Goal: Task Accomplishment & Management: Complete application form

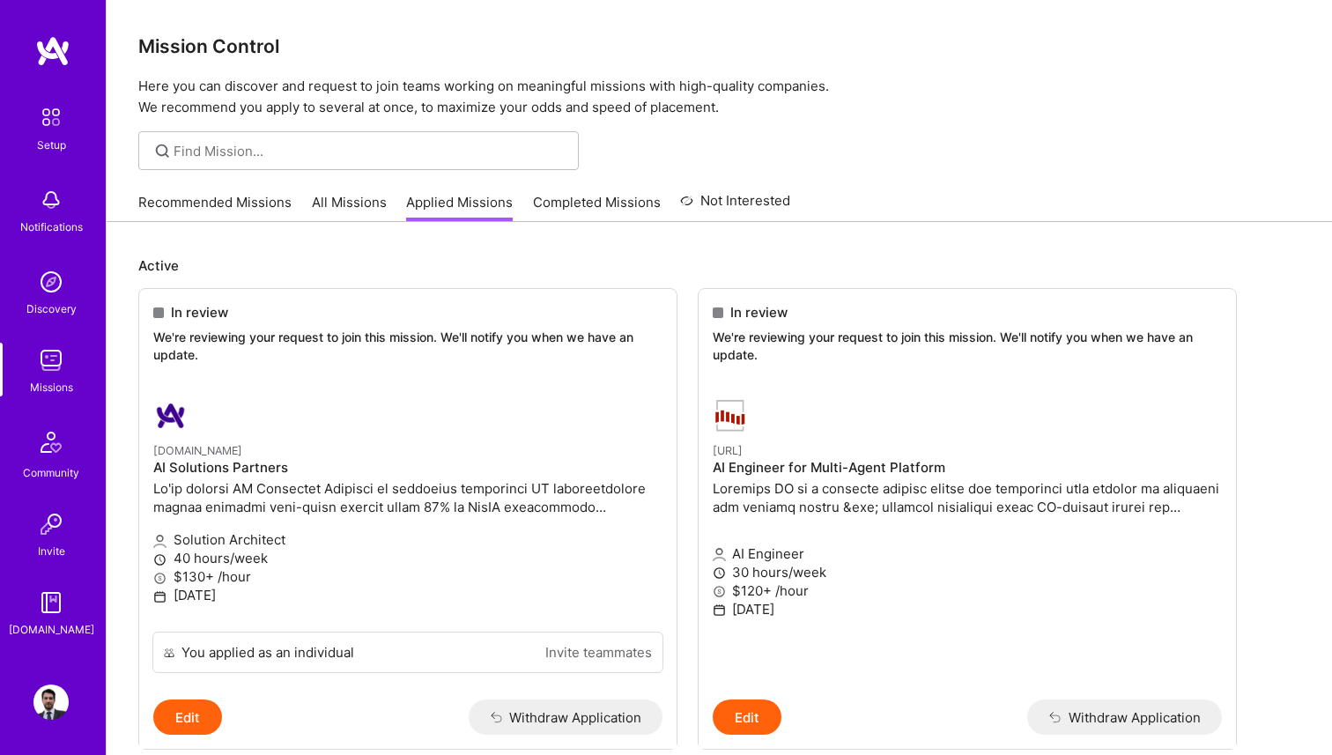
click at [182, 208] on link "Recommended Missions" at bounding box center [214, 207] width 153 height 29
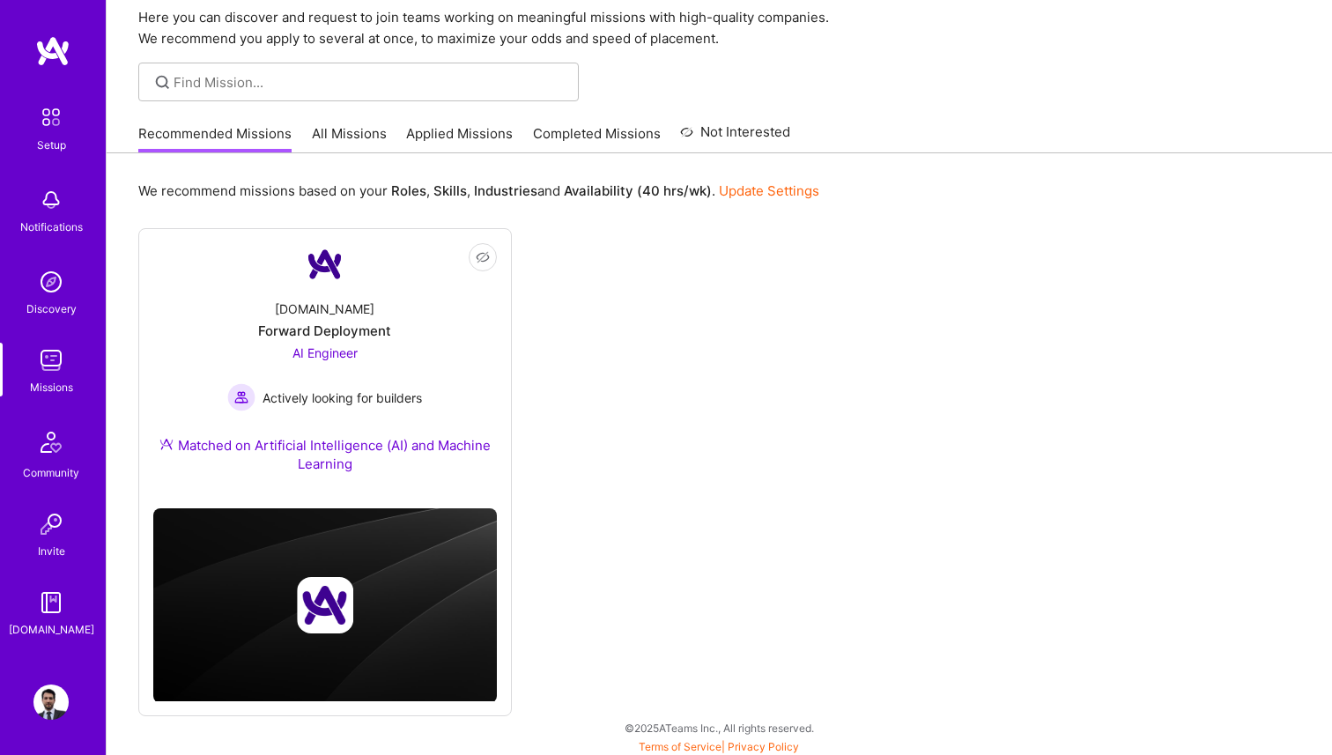
scroll to position [72, 0]
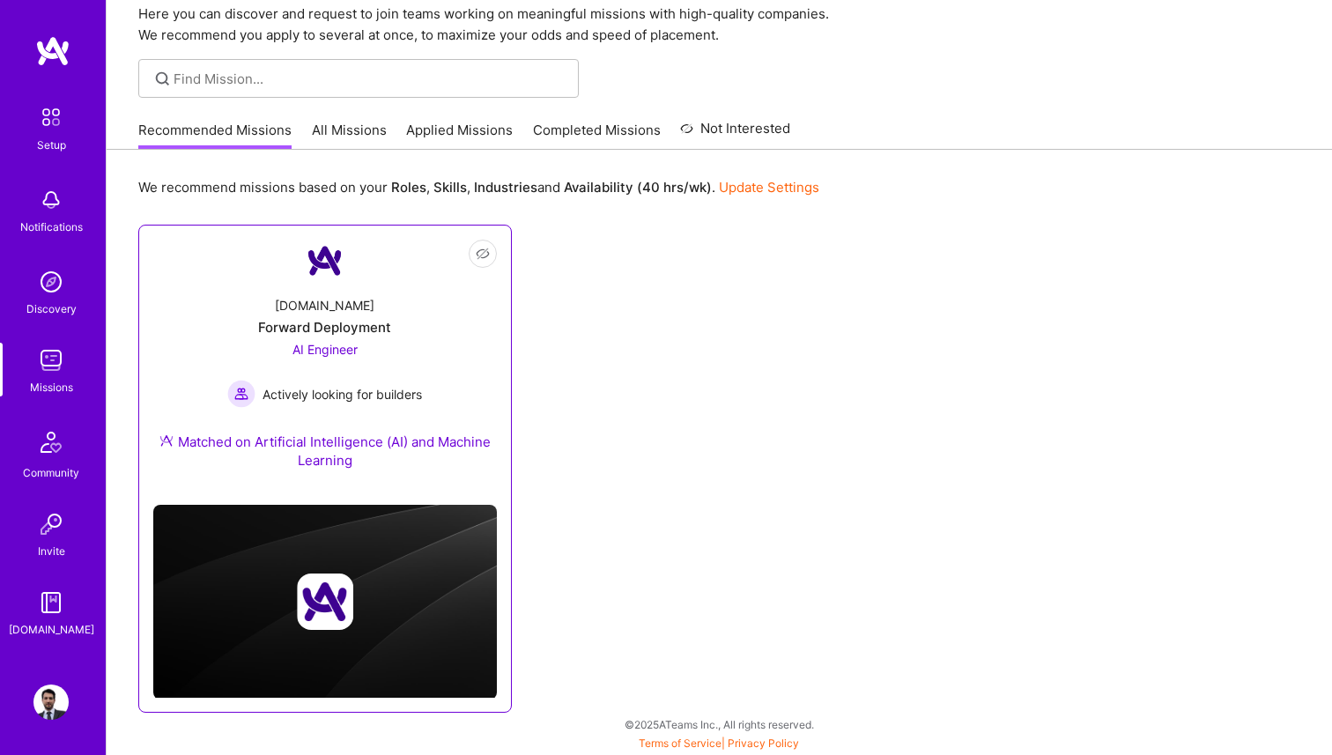
click at [336, 320] on div "Forward Deployment" at bounding box center [324, 327] width 133 height 19
